Goal: Check status

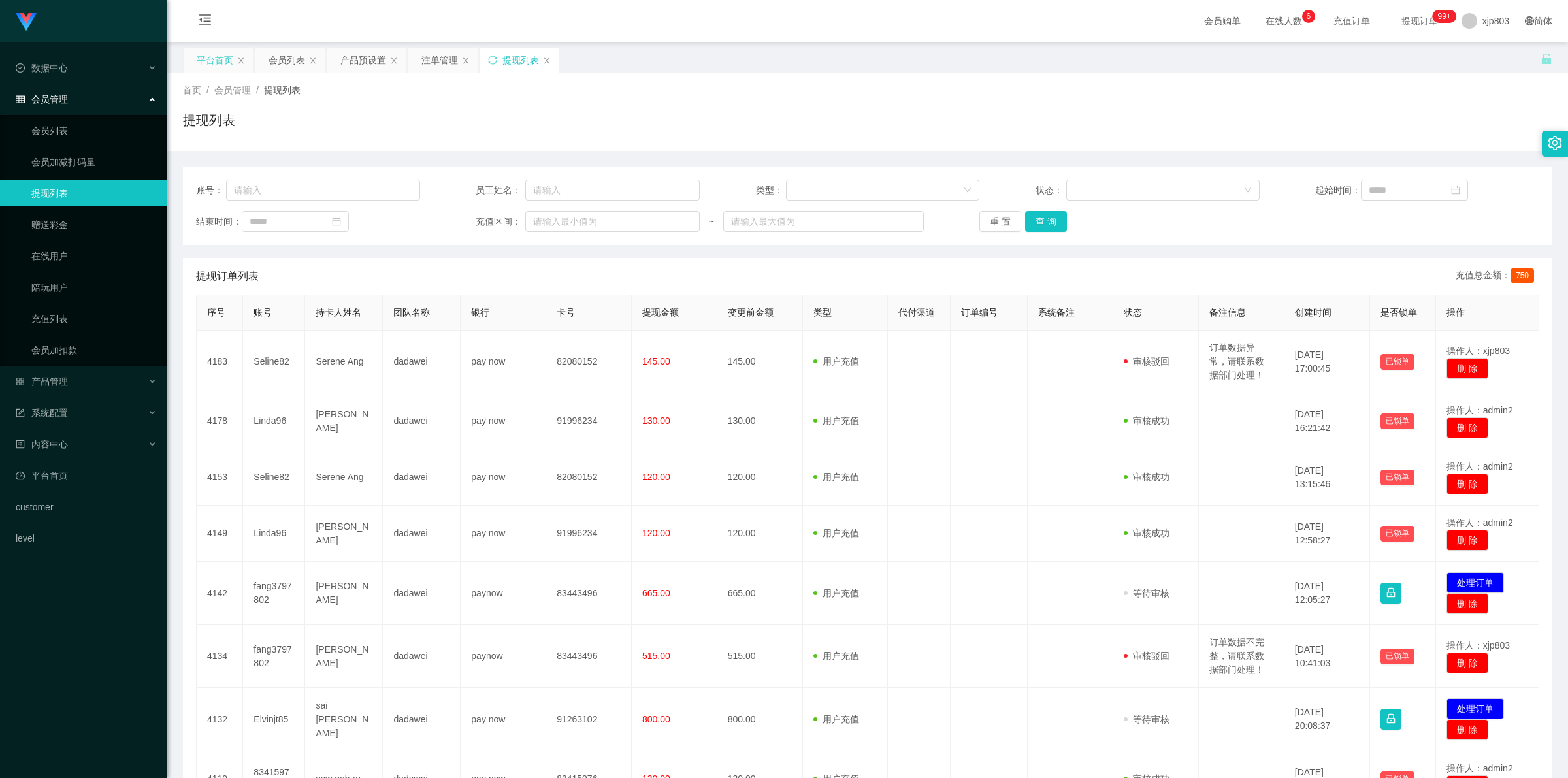
click at [221, 66] on div "平台首页" at bounding box center [215, 60] width 37 height 25
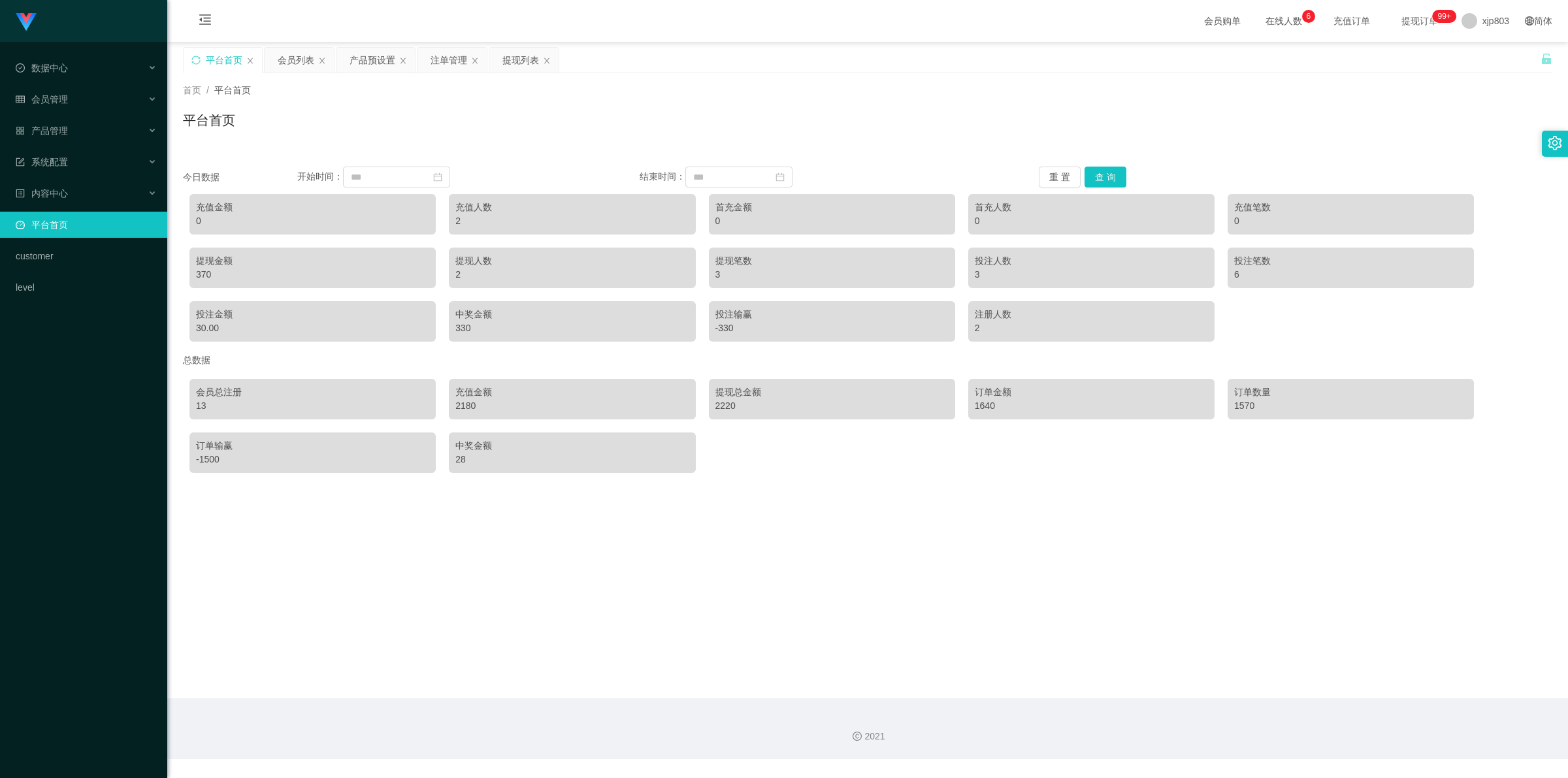
click at [200, 274] on div "370" at bounding box center [312, 274] width 234 height 14
copy div "370"
click at [397, 176] on input at bounding box center [396, 176] width 107 height 21
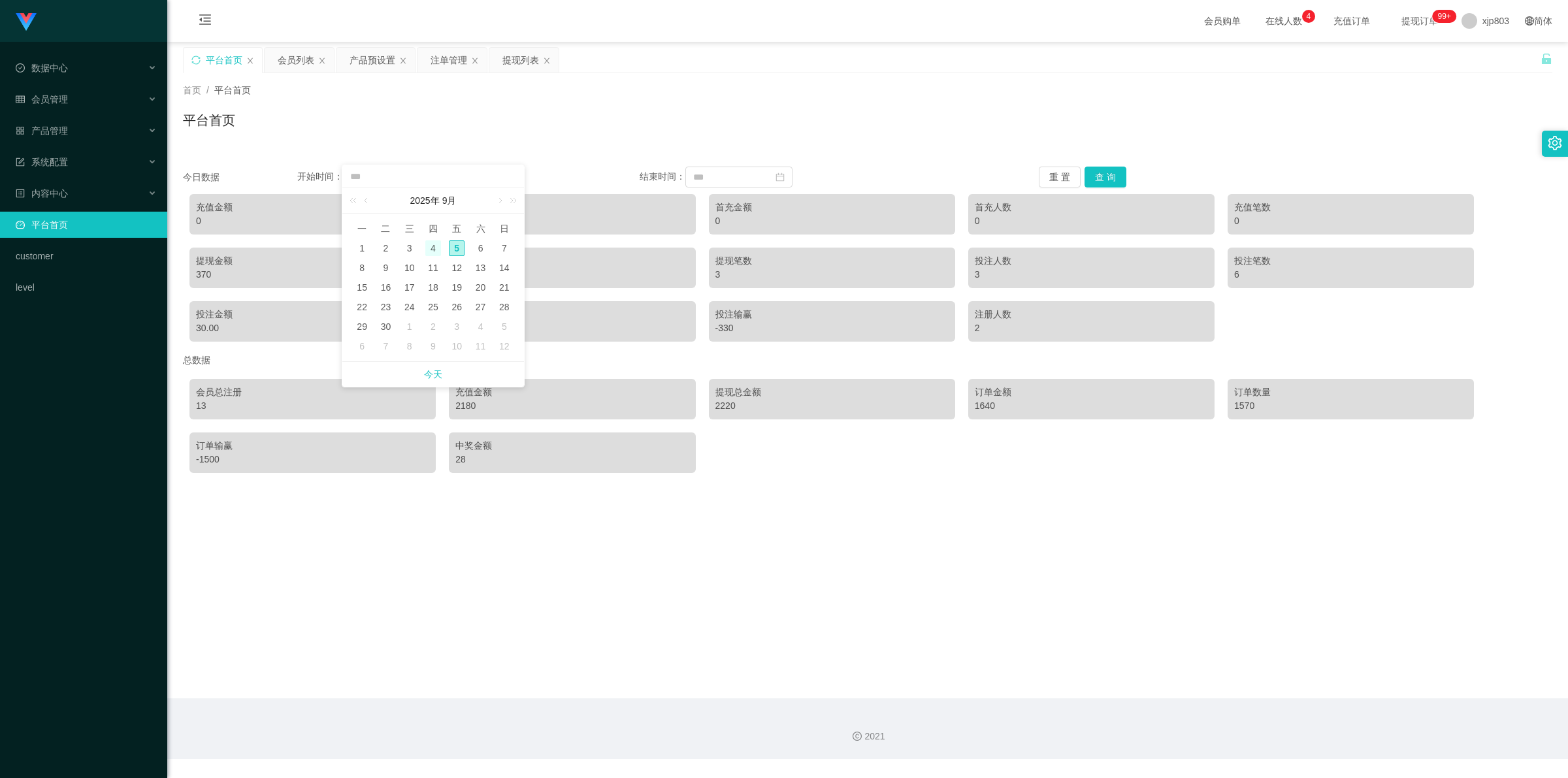
click at [432, 249] on div "4" at bounding box center [433, 248] width 16 height 16
type input "**********"
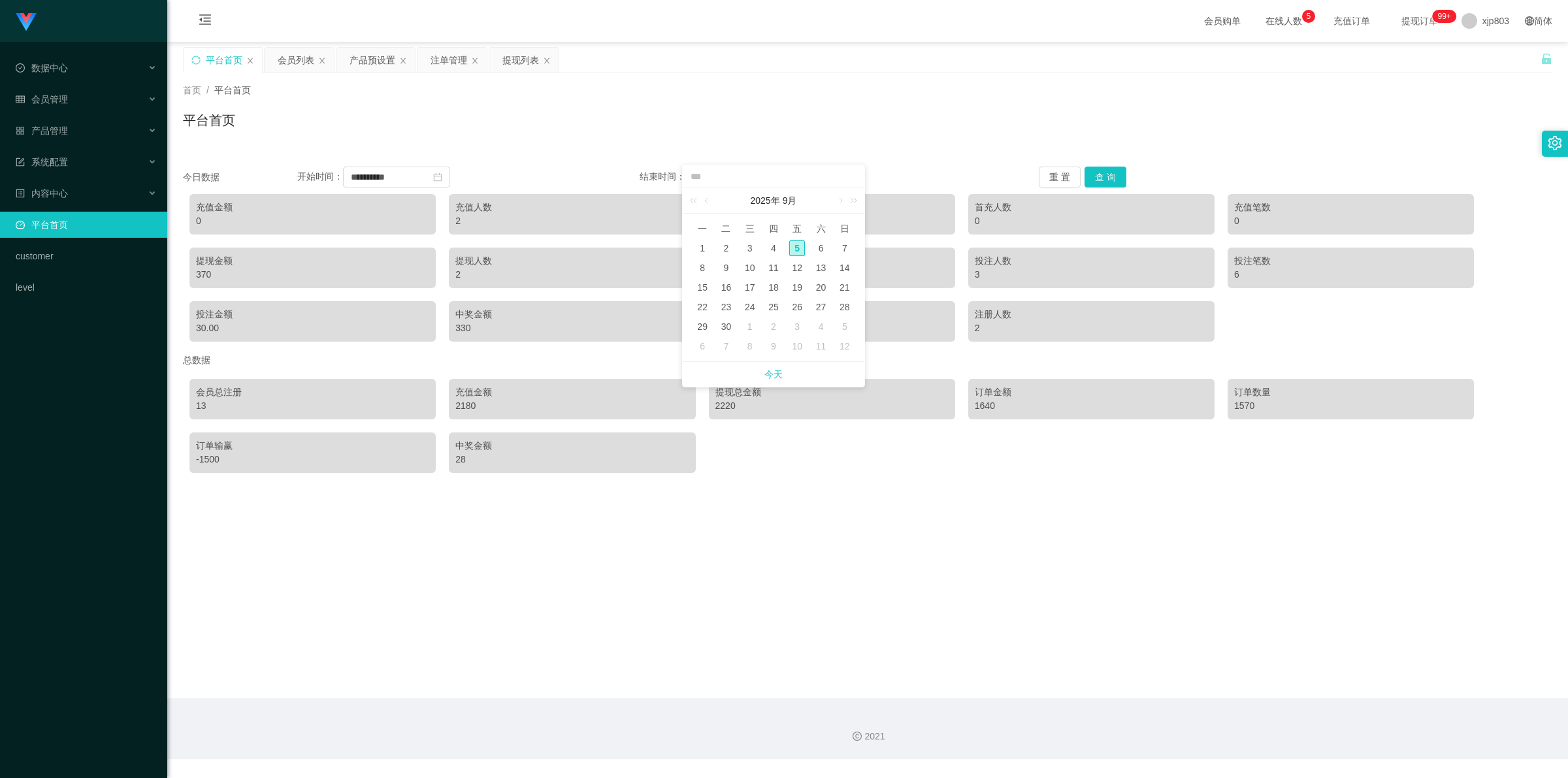
click at [798, 249] on div "5" at bounding box center [797, 248] width 16 height 16
type input "**********"
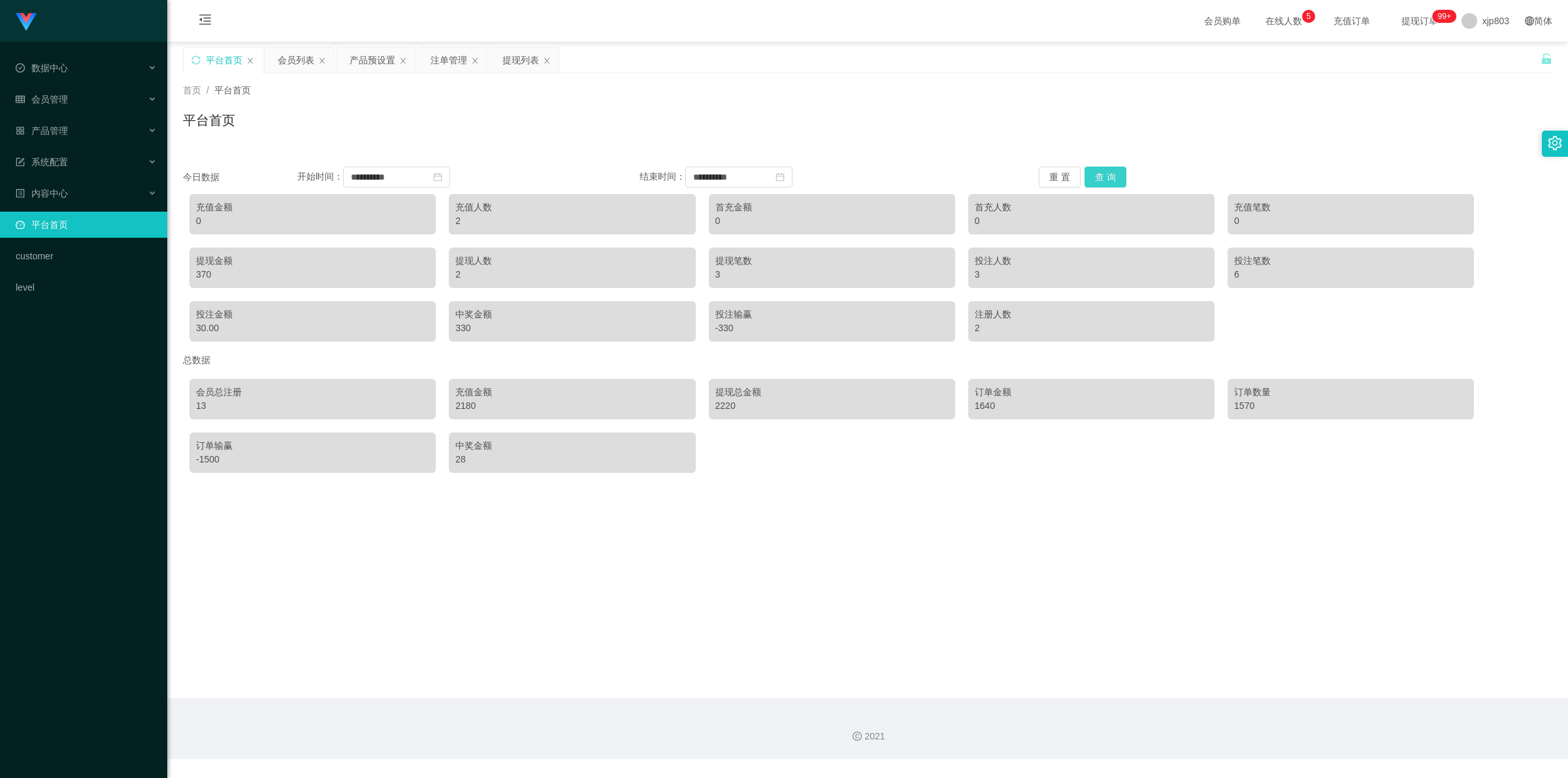
click at [1102, 181] on button "查 询" at bounding box center [1106, 176] width 42 height 21
click at [200, 220] on div "268" at bounding box center [312, 221] width 234 height 14
copy div "268"
